Goal: Find contact information: Find contact information

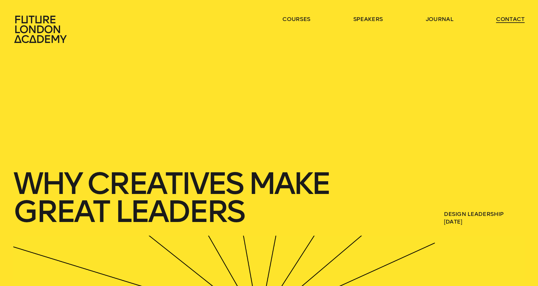
click at [510, 15] on link "contact" at bounding box center [510, 19] width 29 height 8
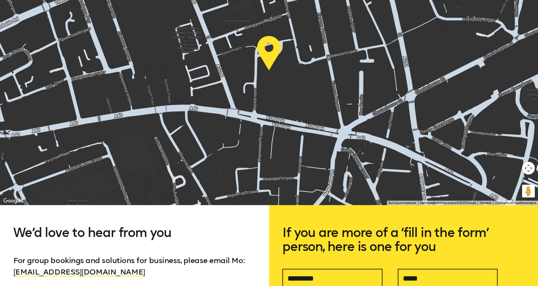
scroll to position [254, 0]
